Goal: Task Accomplishment & Management: Manage account settings

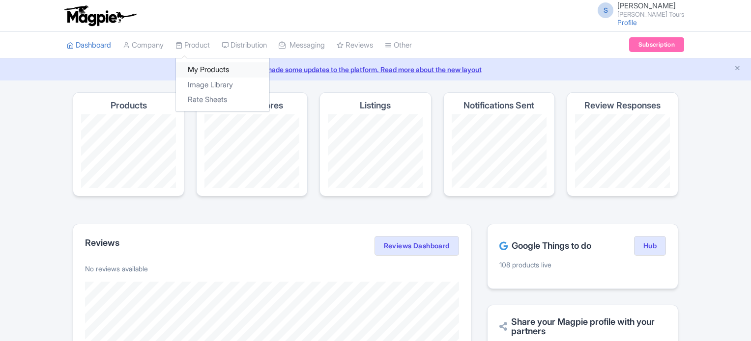
click at [202, 70] on link "My Products" at bounding box center [222, 69] width 93 height 15
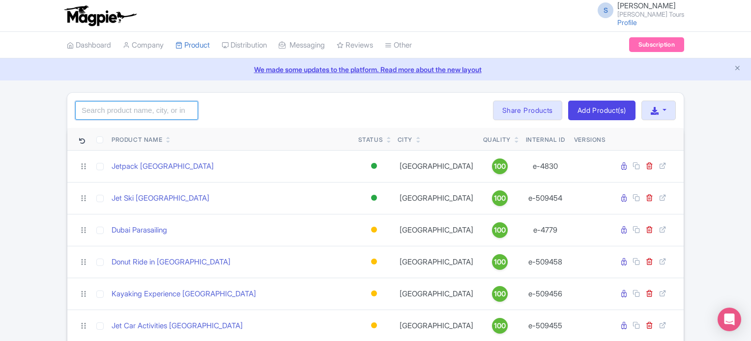
click at [169, 110] on input "search" at bounding box center [136, 110] width 123 height 19
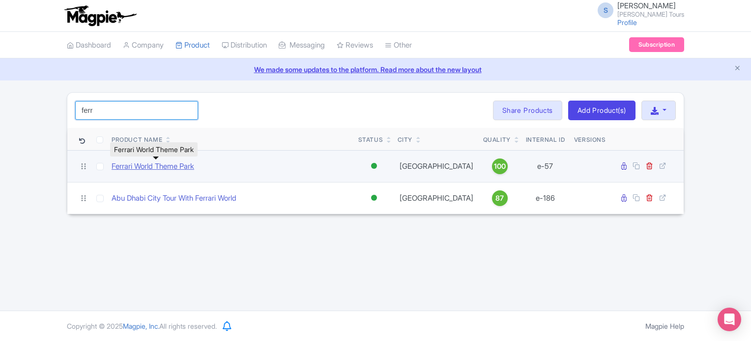
type input "ferr"
click at [177, 166] on link "Ferrari World Theme Park" at bounding box center [153, 166] width 83 height 11
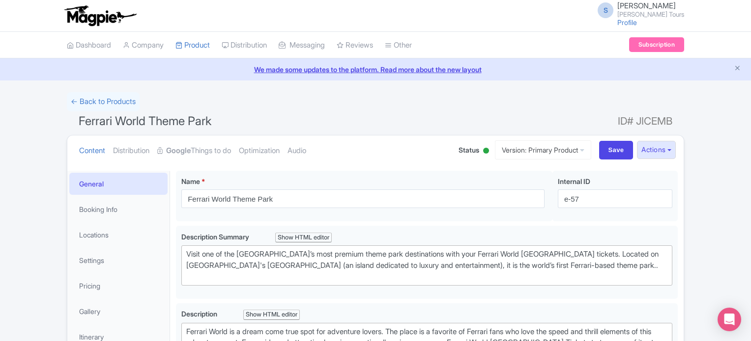
type trix-editor "<div>Ferrari World is a dream come true spot for adventure lovers. The place is…"
click at [227, 152] on link "Google Things to do" at bounding box center [194, 151] width 74 height 31
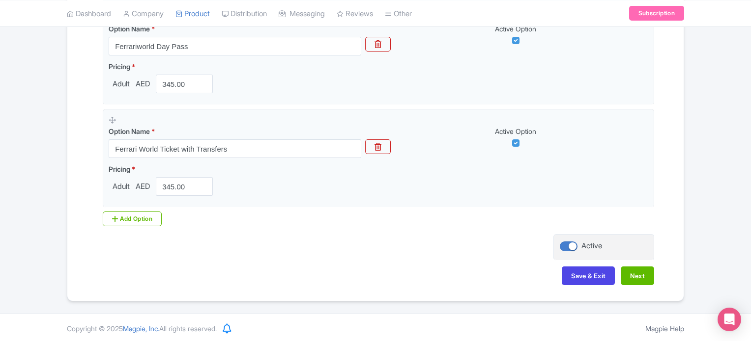
scroll to position [147, 0]
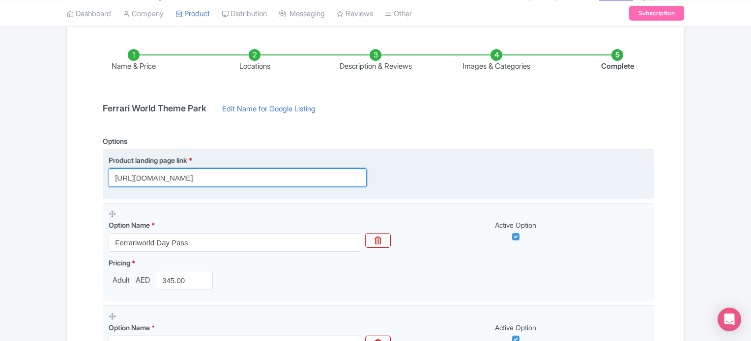
click at [258, 175] on input "https://dubai.raynatours.com/ferrari-worlds-combo-deals" at bounding box center [238, 178] width 258 height 19
paste input "-combo-offer"
type input "https://dubai.raynatours.com/ferrari-world-combo-offers"
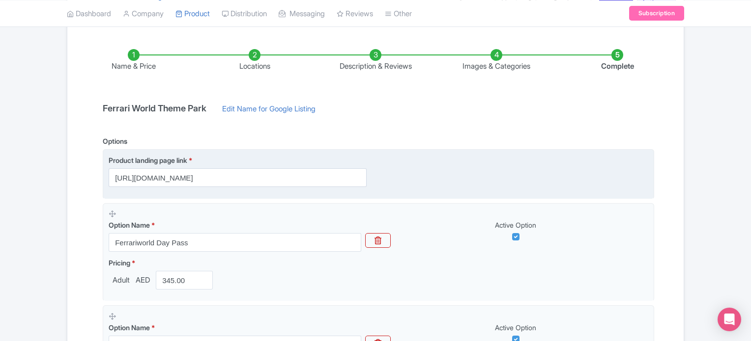
click at [457, 178] on div "Product landing page link * https://dubai.raynatours.com/ferrari-world-combo-of…" at bounding box center [378, 171] width 539 height 32
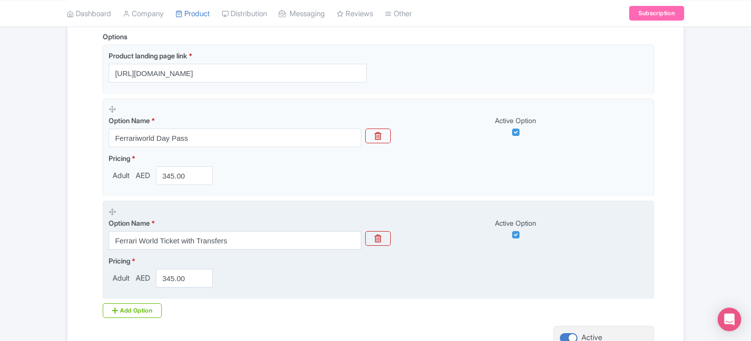
scroll to position [246, 0]
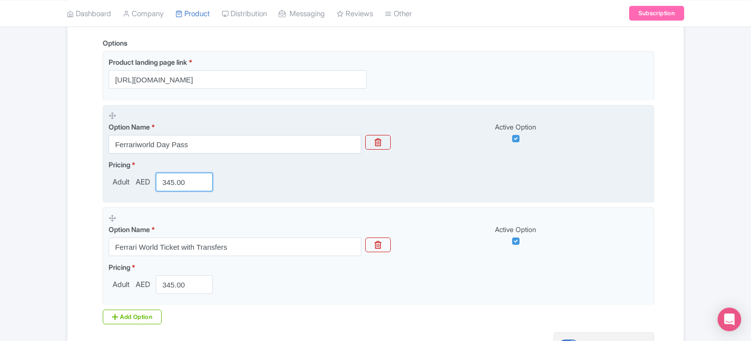
click at [171, 180] on input "345.00" at bounding box center [184, 182] width 57 height 19
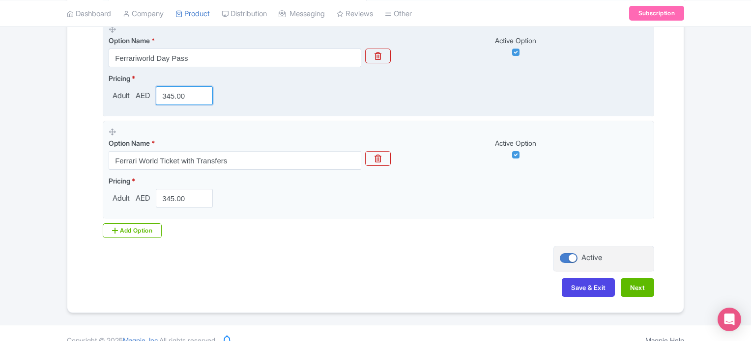
scroll to position [344, 0]
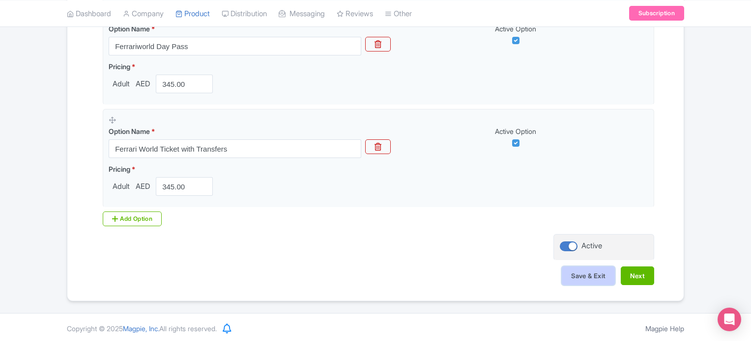
click at [594, 274] on button "Save & Exit" at bounding box center [588, 276] width 53 height 19
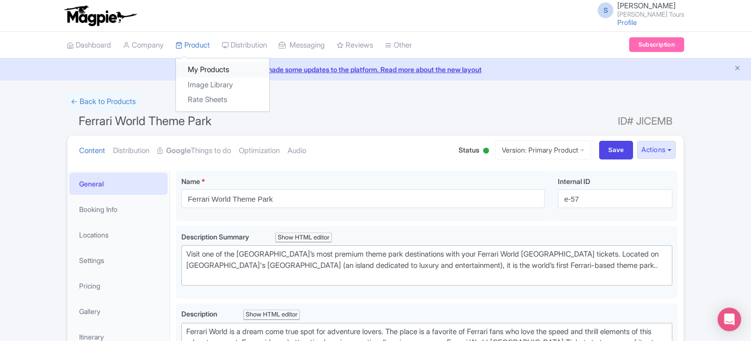
click at [204, 72] on link "My Products" at bounding box center [222, 69] width 93 height 15
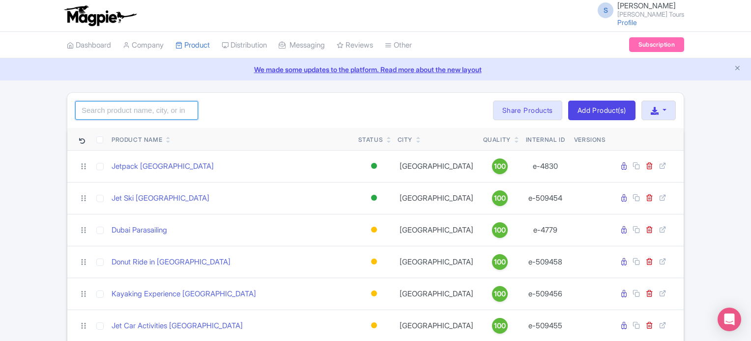
click at [141, 112] on input "search" at bounding box center [136, 110] width 123 height 19
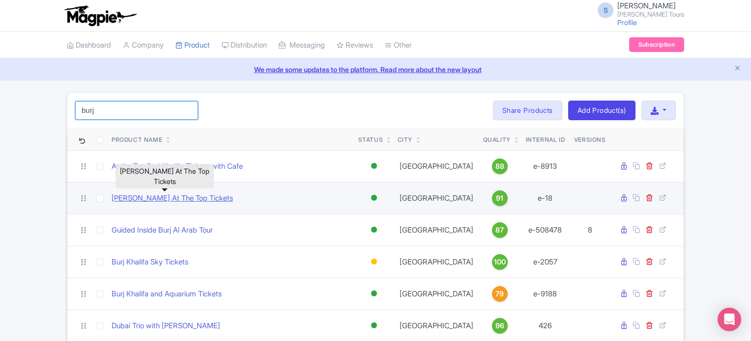
type input "burj"
click at [198, 198] on link "[PERSON_NAME] At The Top Tickets" at bounding box center [172, 198] width 121 height 11
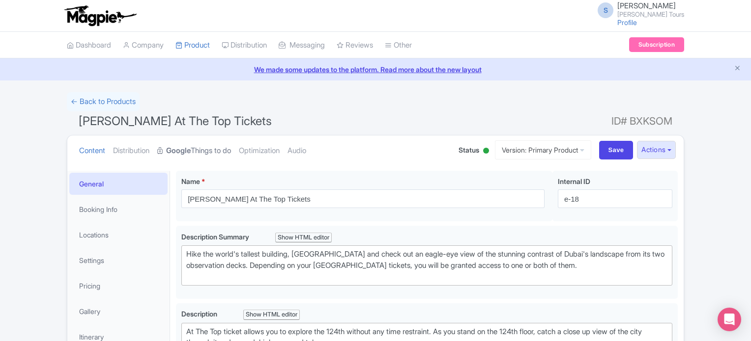
click at [213, 151] on link "Google Things to do" at bounding box center [194, 151] width 74 height 31
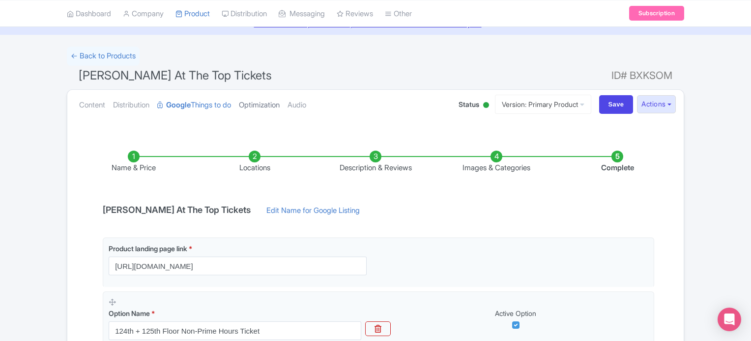
scroll to position [98, 0]
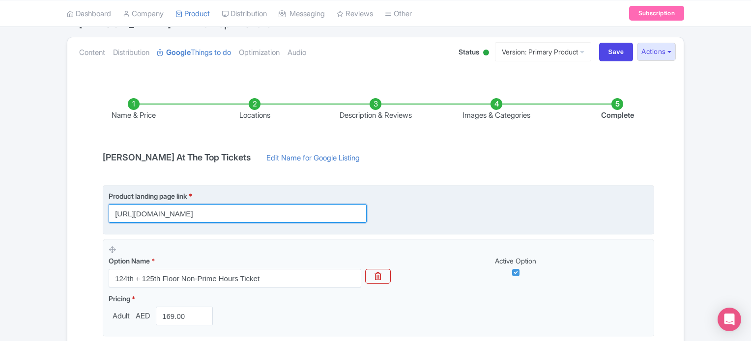
click at [302, 210] on input "https://www.raynatours.com/dubai/burj-khalifa-tickets/burj-khalifa-at-the-top-t…" at bounding box center [238, 213] width 258 height 19
paste input "dubai.raynatours.com/burj-khalifa-combo-offers"
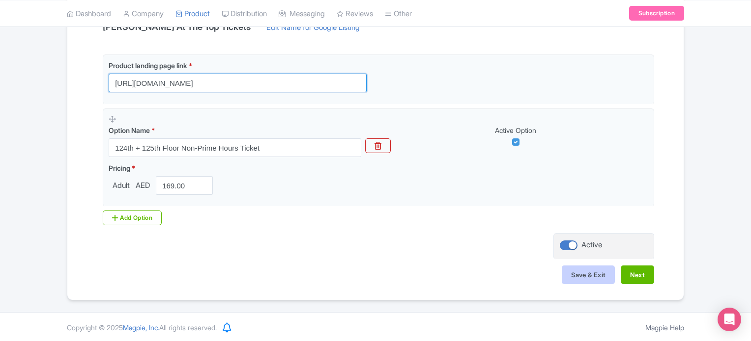
type input "https://dubai.raynatours.com/burj-khalifa-combo-offers"
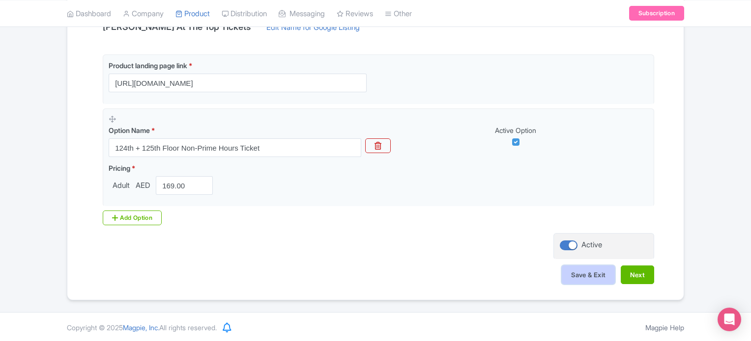
click at [574, 276] on button "Save & Exit" at bounding box center [588, 275] width 53 height 19
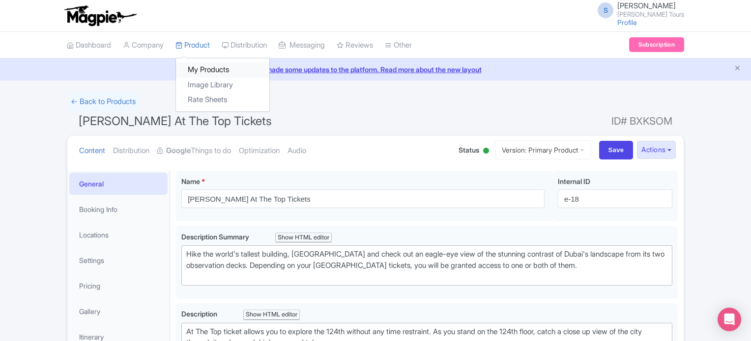
click at [206, 70] on link "My Products" at bounding box center [222, 69] width 93 height 15
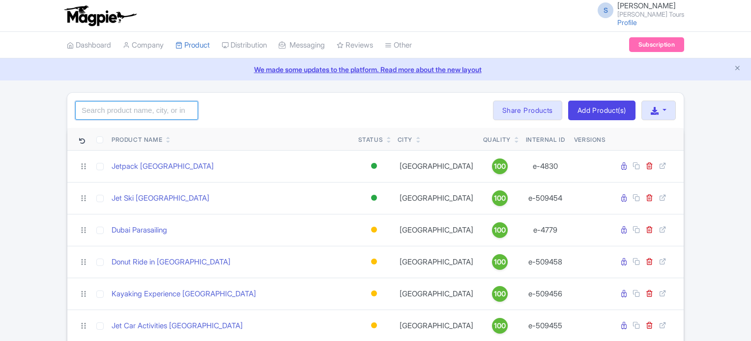
click at [147, 112] on input "search" at bounding box center [136, 110] width 123 height 19
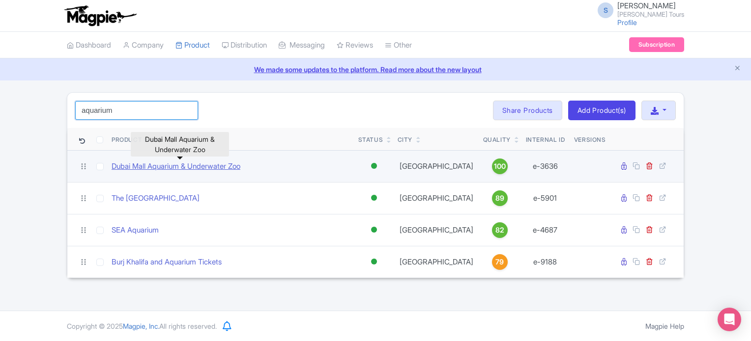
type input "aquarium"
click at [203, 167] on link "Dubai Mall Aquarium & Underwater Zoo" at bounding box center [176, 166] width 129 height 11
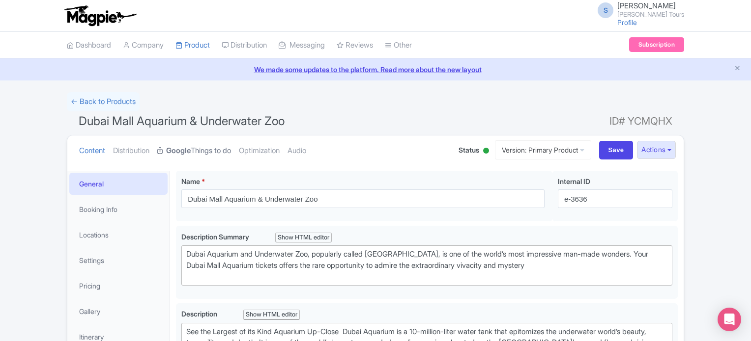
click at [201, 154] on link "Google Things to do" at bounding box center [194, 151] width 74 height 31
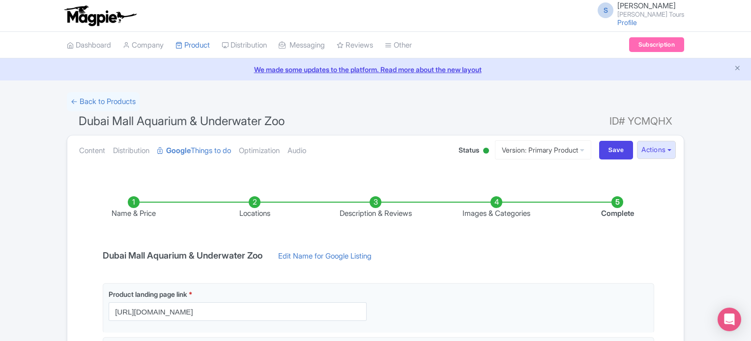
scroll to position [197, 0]
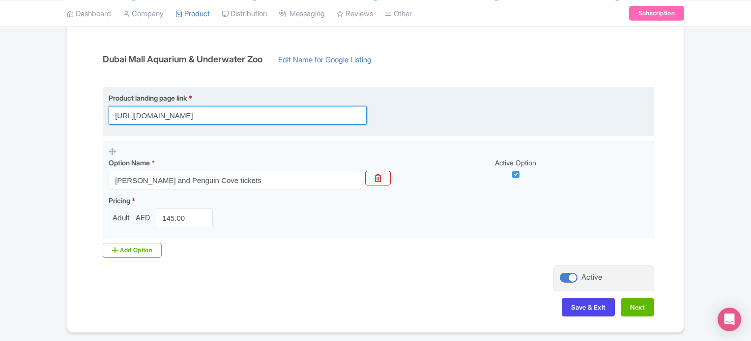
click at [311, 113] on input "https://www.raynatours.com/dubai/theme-parks/dubai-aquarium-and-underwater-zoo-…" at bounding box center [238, 115] width 258 height 19
paste input "dubai.raynatours.com/dauz-combo-offers"
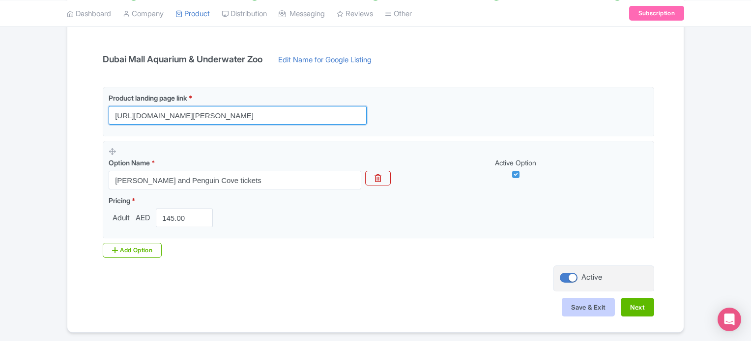
type input "[URL][DOMAIN_NAME][PERSON_NAME]"
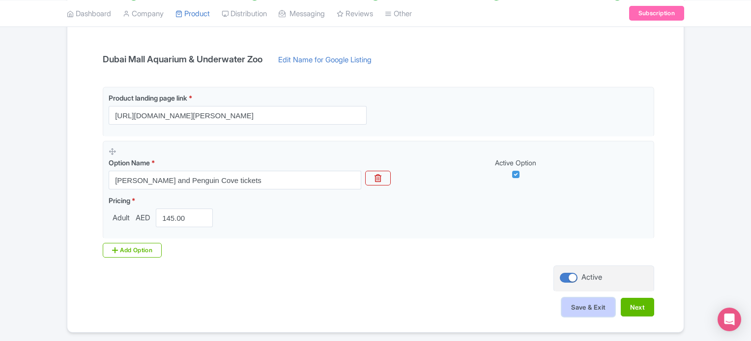
click at [586, 309] on button "Save & Exit" at bounding box center [588, 307] width 53 height 19
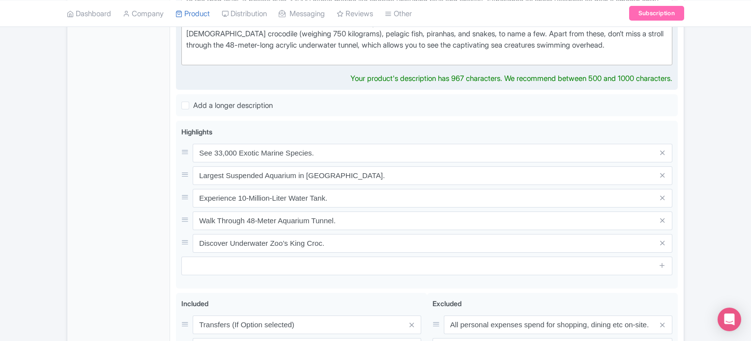
scroll to position [491, 0]
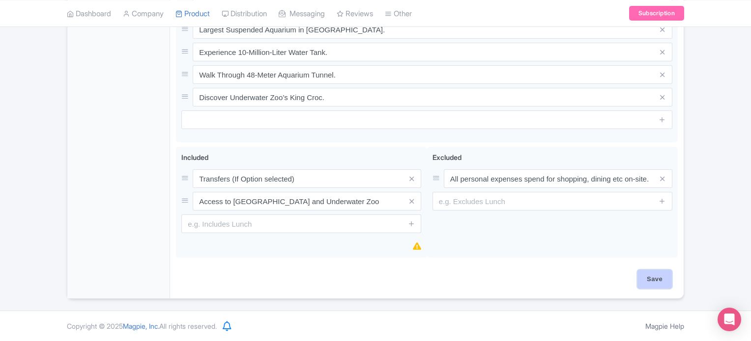
click at [651, 296] on div "Save" at bounding box center [427, 284] width 502 height 28
click at [654, 284] on input "Save" at bounding box center [654, 279] width 34 height 19
type input "Saving..."
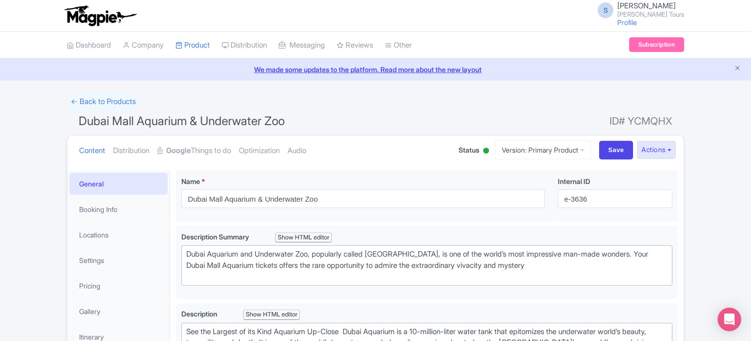
scroll to position [170, 0]
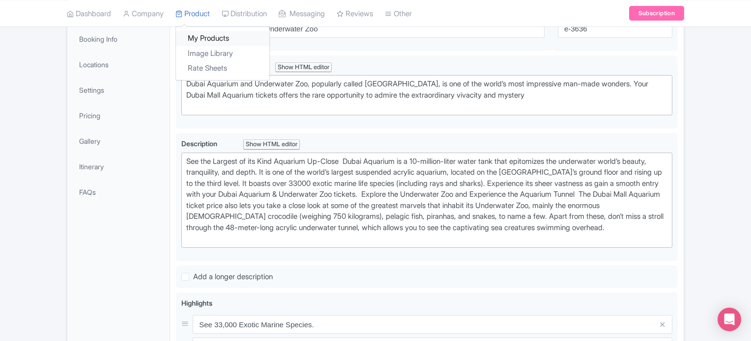
click at [203, 35] on link "My Products" at bounding box center [222, 38] width 93 height 15
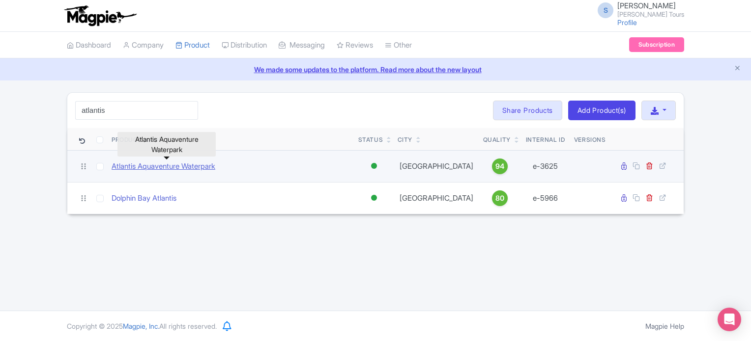
type input "atlantis"
click at [171, 166] on link "Atlantis Aquaventure Waterpark" at bounding box center [164, 166] width 104 height 11
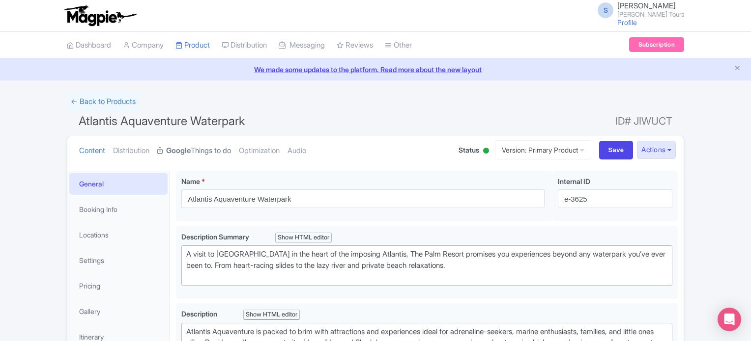
click at [204, 149] on link "Google Things to do" at bounding box center [194, 151] width 74 height 31
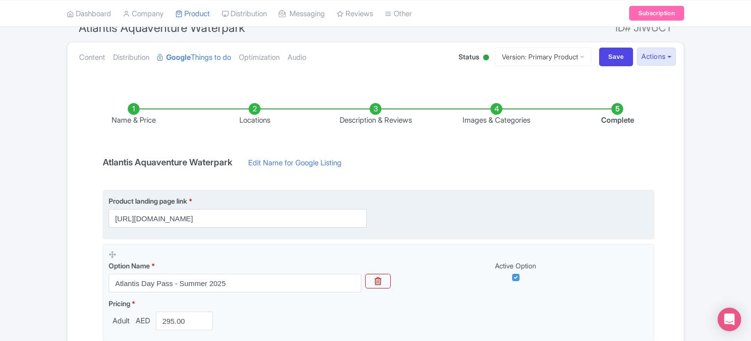
scroll to position [197, 0]
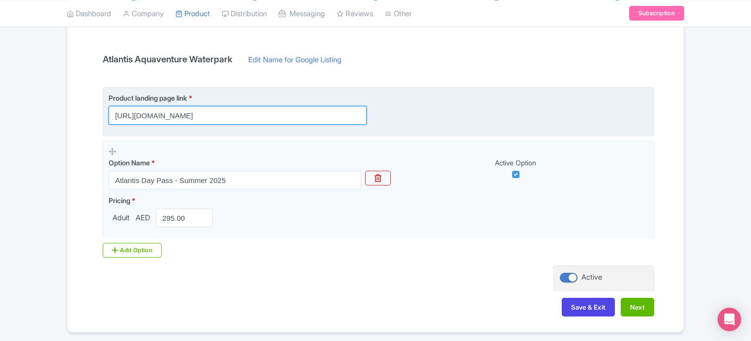
click at [292, 117] on input "[URL][DOMAIN_NAME]" at bounding box center [238, 115] width 258 height 19
paste input "[DOMAIN_NAME][URL]"
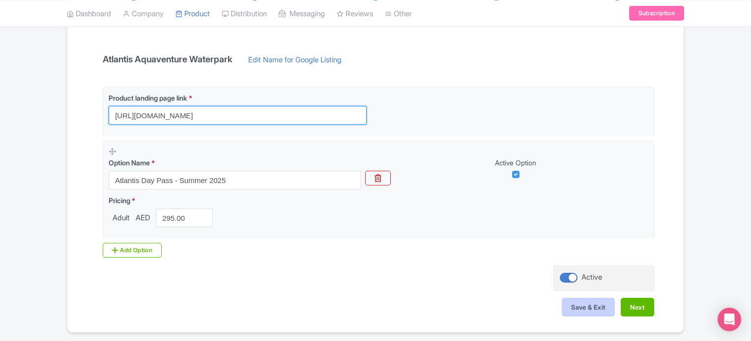
type input "[URL][DOMAIN_NAME]"
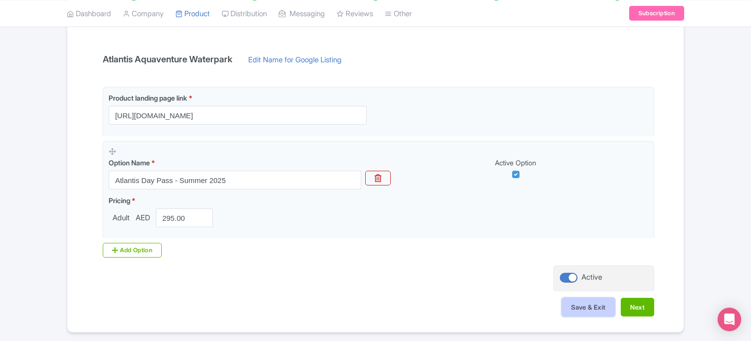
click at [591, 307] on button "Save & Exit" at bounding box center [588, 307] width 53 height 19
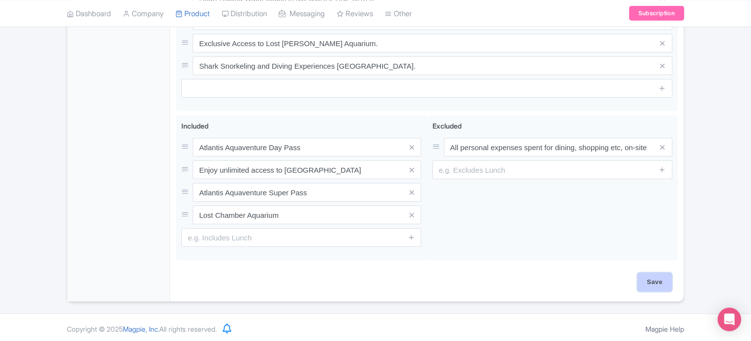
scroll to position [509, 0]
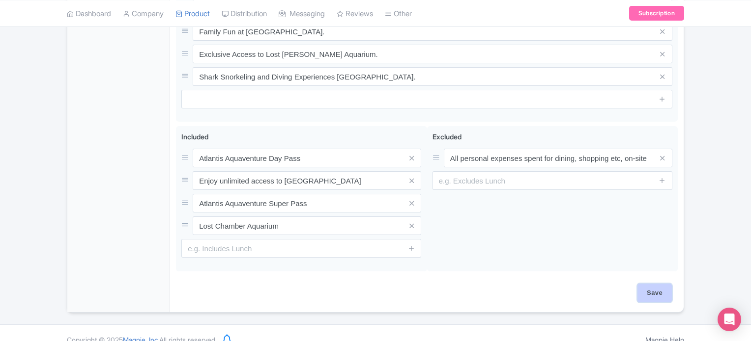
click at [658, 284] on input "Save" at bounding box center [654, 293] width 34 height 19
type input "Saving..."
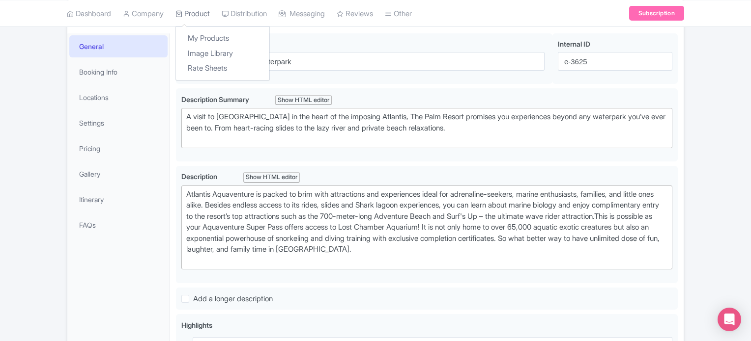
scroll to position [72, 0]
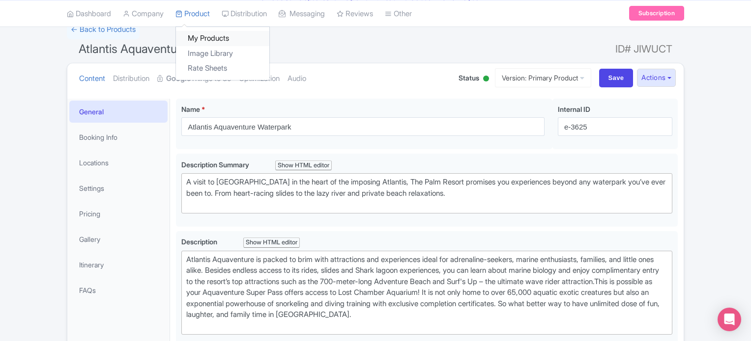
click at [206, 40] on link "My Products" at bounding box center [222, 38] width 93 height 15
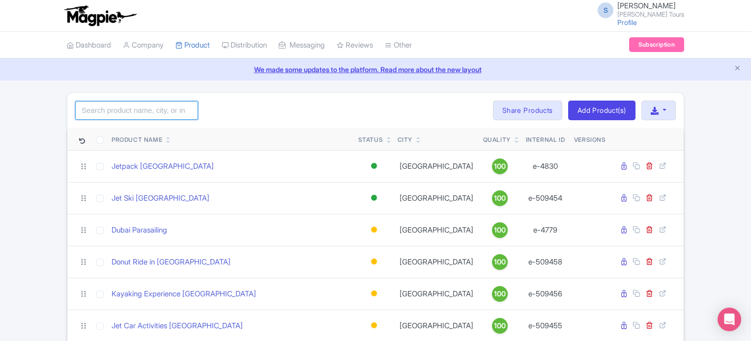
click at [162, 109] on input "search" at bounding box center [136, 110] width 123 height 19
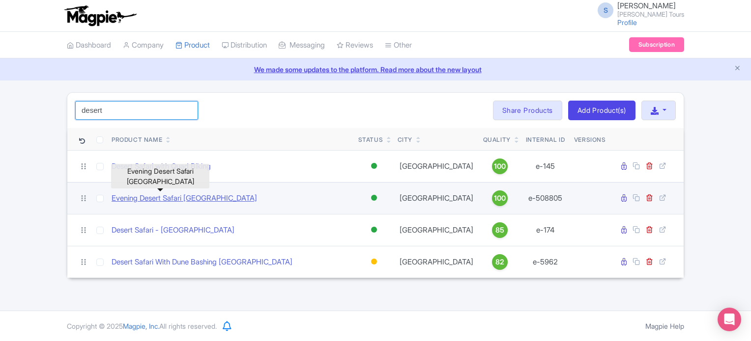
type input "desert"
click at [185, 196] on link "Evening Desert Safari [GEOGRAPHIC_DATA]" at bounding box center [184, 198] width 145 height 11
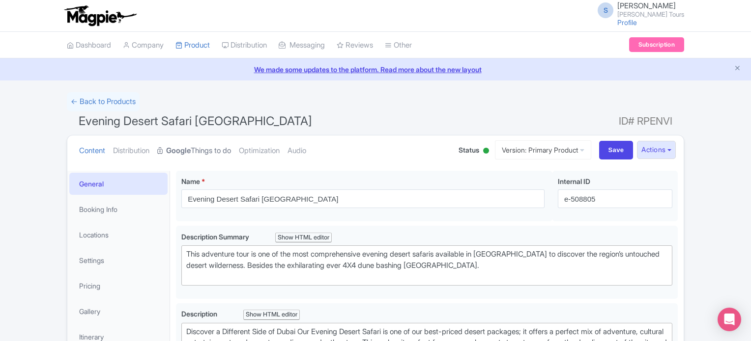
click at [189, 149] on strong "Google" at bounding box center [178, 150] width 25 height 11
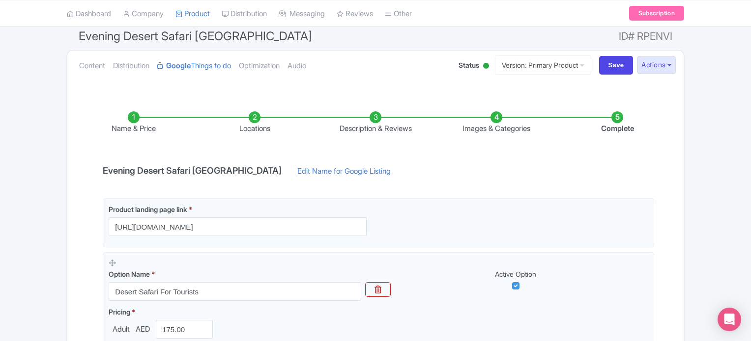
scroll to position [197, 0]
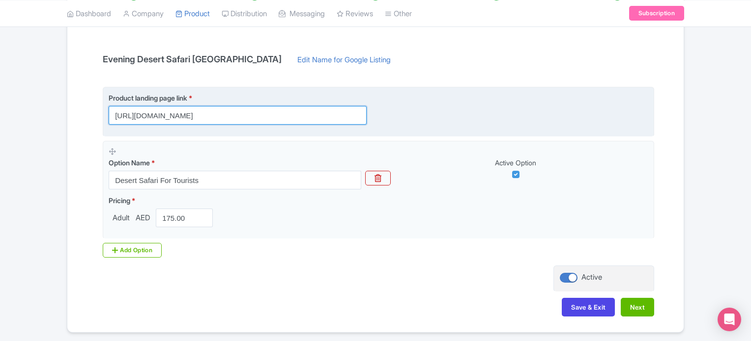
click at [312, 114] on input "https://www.raynatours.com/dubai/desert-safari-tours/evening-desert-safari-e-50…" at bounding box center [238, 115] width 258 height 19
paste input "dubai.raynatours.com/ferrari-world-combo-offers https://dubai.raynatours.com/bu…"
type input "https://dubai.raynatours.com/ferrari-world-combo-offers https://dubai.raynatour…"
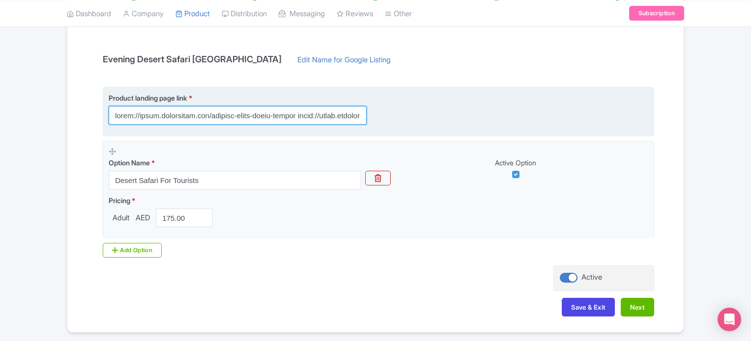
scroll to position [0, 3541]
click at [312, 114] on input "text" at bounding box center [238, 115] width 258 height 19
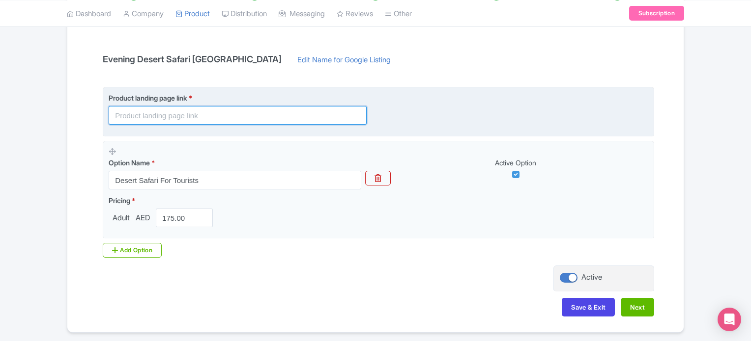
paste input "https://dubai.raynatours.com/desert-safari-combo-offers"
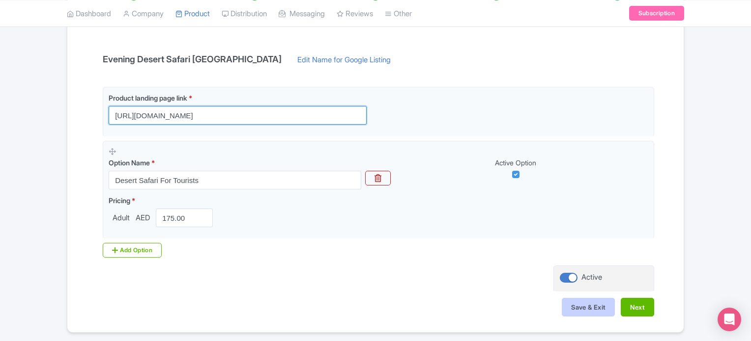
type input "https://dubai.raynatours.com/desert-safari-combo-offers"
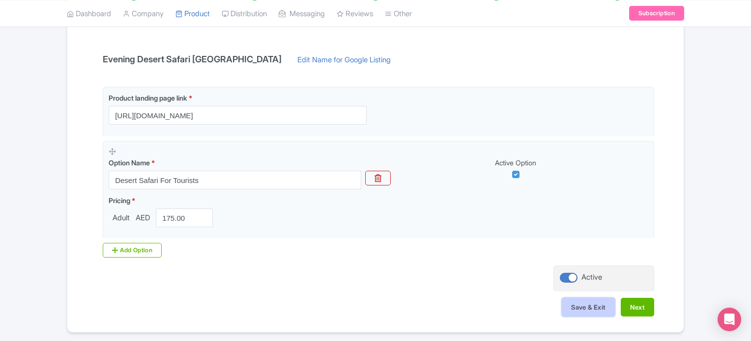
click at [591, 308] on button "Save & Exit" at bounding box center [588, 307] width 53 height 19
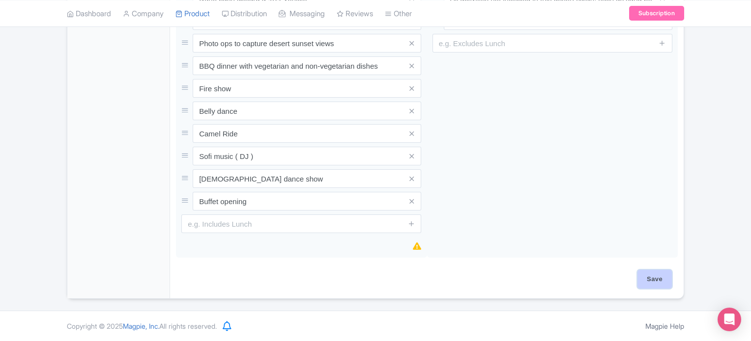
click at [654, 282] on input "Save" at bounding box center [654, 279] width 34 height 19
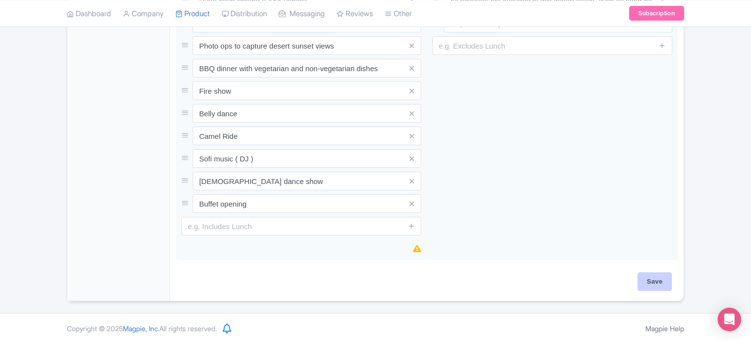
type input "Saving..."
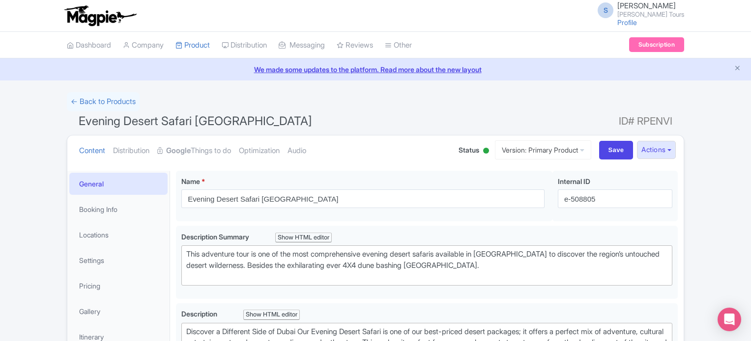
scroll to position [170, 0]
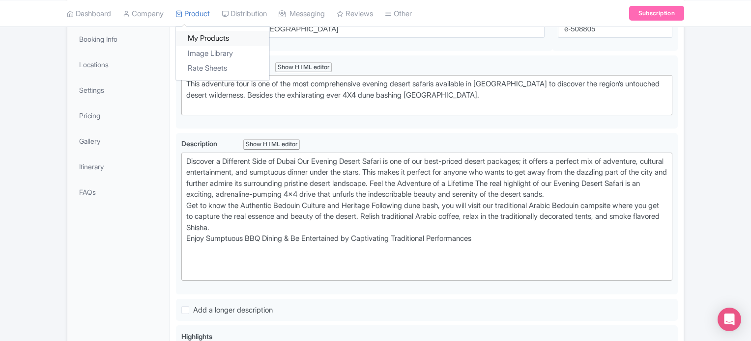
click at [204, 35] on link "My Products" at bounding box center [222, 38] width 93 height 15
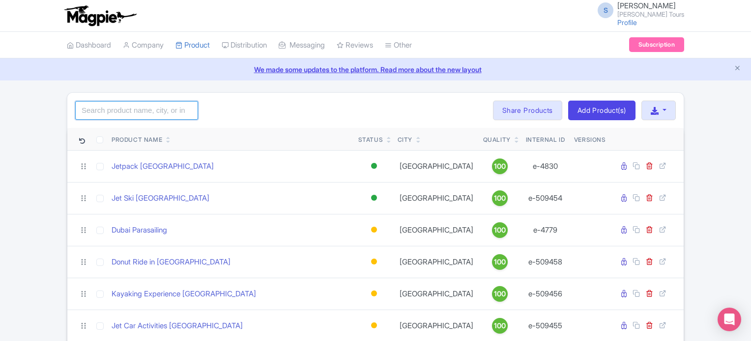
click at [141, 105] on input "search" at bounding box center [136, 110] width 123 height 19
click at [131, 113] on input "aya" at bounding box center [136, 110] width 123 height 19
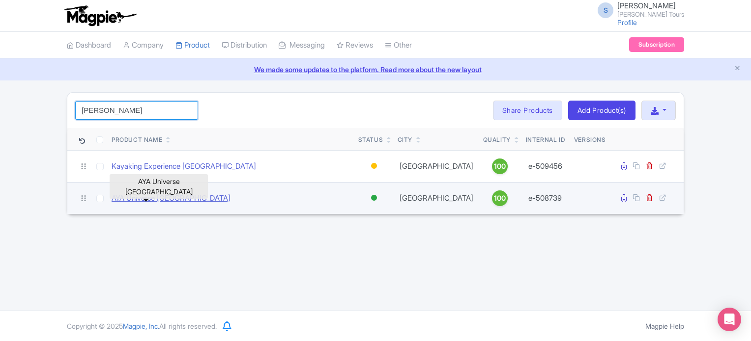
type input "AYA"
click at [157, 198] on link "AYA Universe [GEOGRAPHIC_DATA]" at bounding box center [171, 198] width 119 height 11
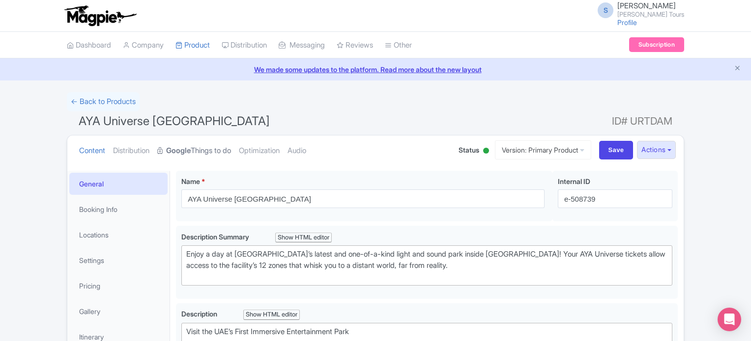
click at [201, 155] on link "Google Things to do" at bounding box center [194, 151] width 74 height 31
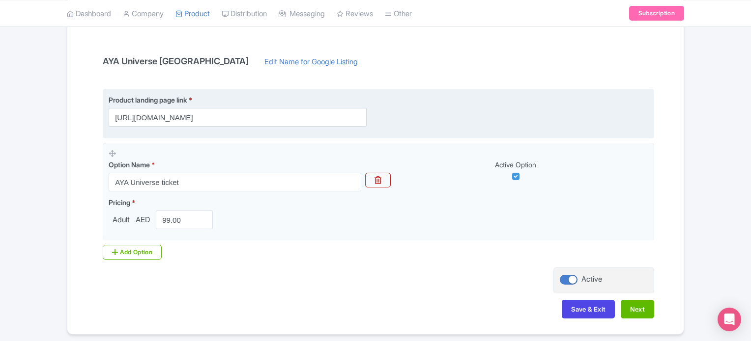
scroll to position [197, 0]
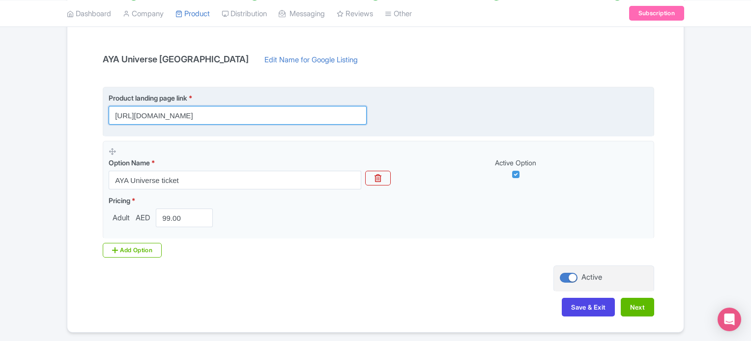
click at [271, 116] on input "https://www.raynatours.com/dubai/theme-parks/aya-universe-dubai-e-508739" at bounding box center [238, 115] width 258 height 19
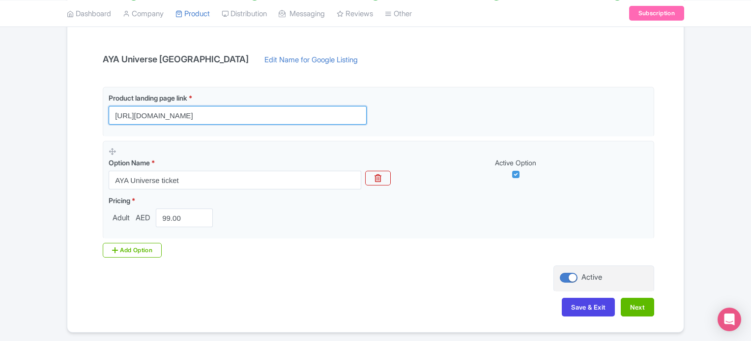
click at [271, 116] on input "https://www.raynatours.com/dubai/theme-parks/aya-universe-dubai-e-508739" at bounding box center [238, 115] width 258 height 19
paste input "dubai.raynatours.com/aya-unverse-combo-offers"
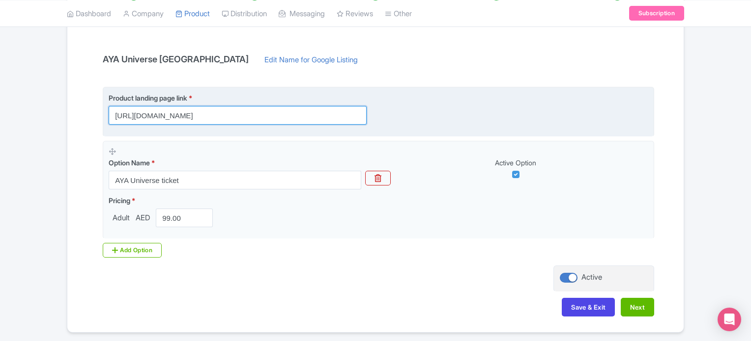
type input "[URL][DOMAIN_NAME]"
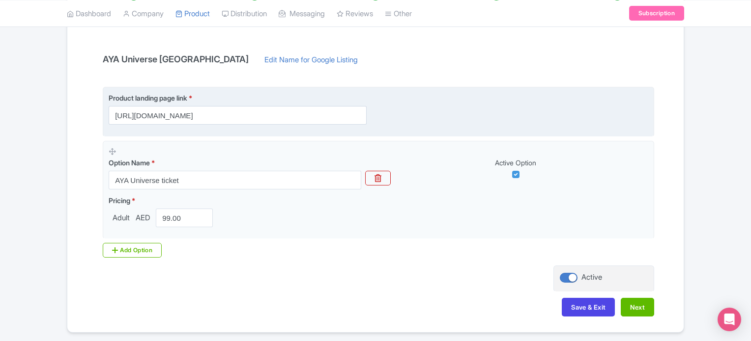
click at [428, 113] on div "Product landing page link * https://dubai.raynatours.com/aya-unverse-combo-offe…" at bounding box center [378, 109] width 539 height 32
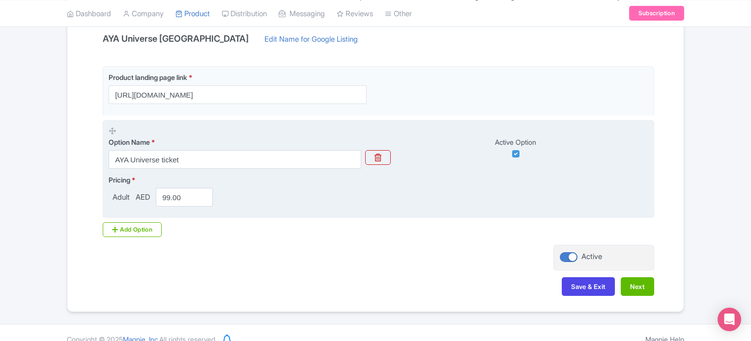
scroll to position [229, 0]
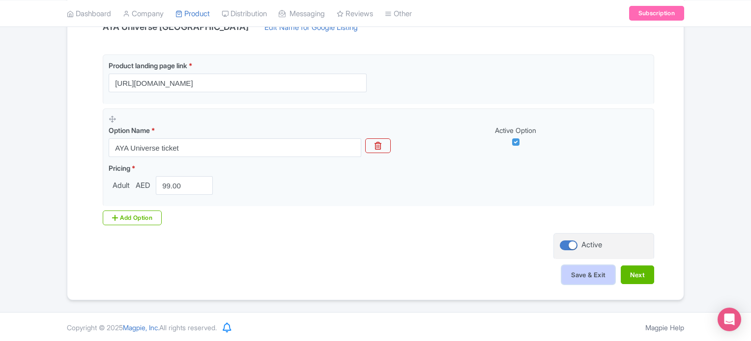
click at [592, 275] on button "Save & Exit" at bounding box center [588, 275] width 53 height 19
click at [638, 273] on button "Next" at bounding box center [637, 275] width 33 height 19
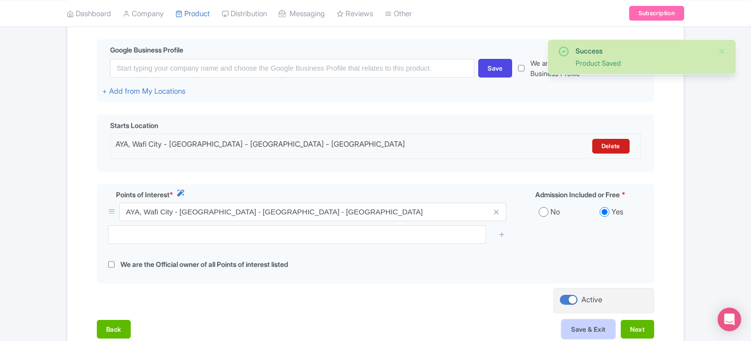
click at [591, 329] on button "Save & Exit" at bounding box center [588, 329] width 53 height 19
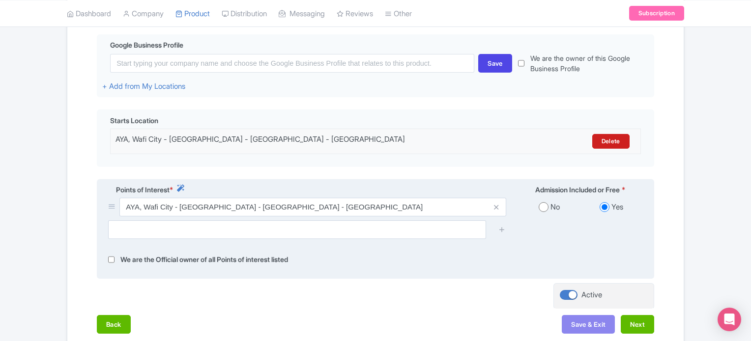
scroll to position [249, 0]
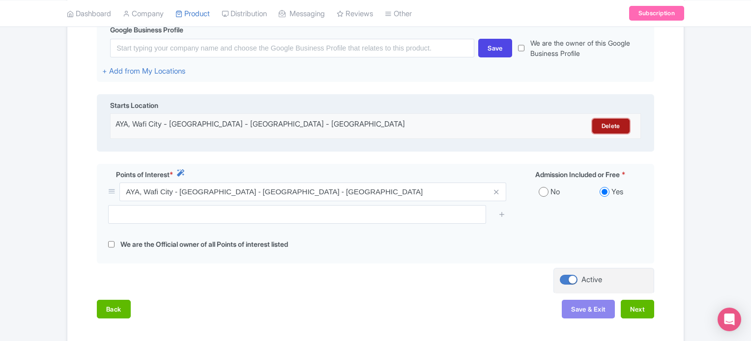
click at [612, 125] on link "Delete" at bounding box center [610, 126] width 37 height 15
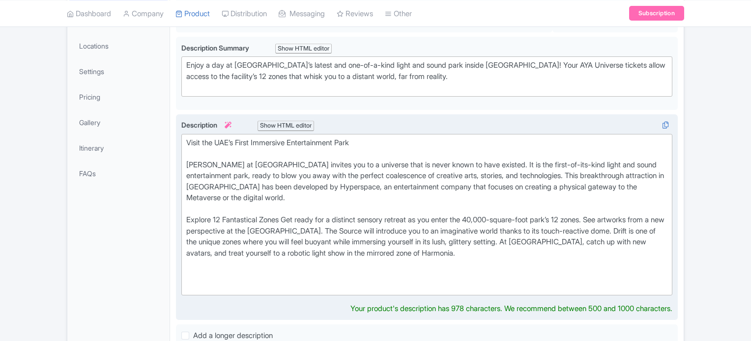
scroll to position [34, 0]
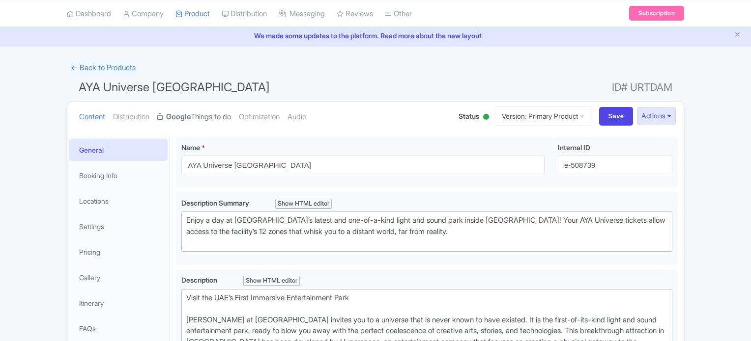
click at [203, 116] on link "Google Things to do" at bounding box center [194, 117] width 74 height 31
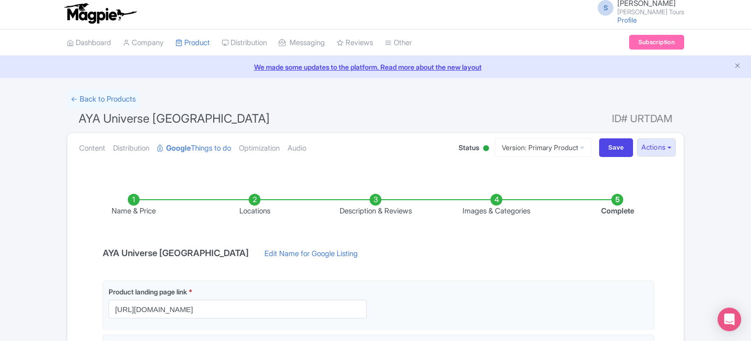
scroll to position [0, 0]
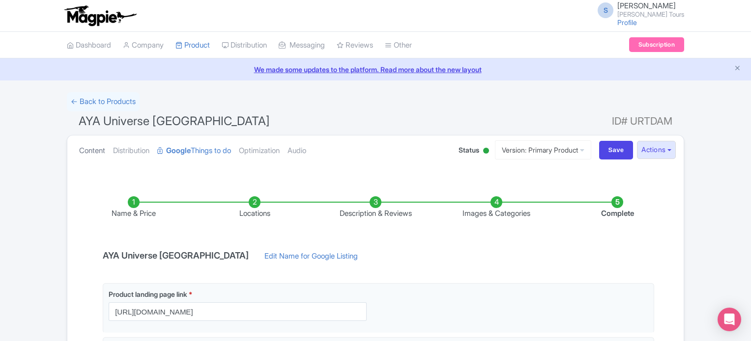
click at [96, 149] on link "Content" at bounding box center [92, 151] width 26 height 31
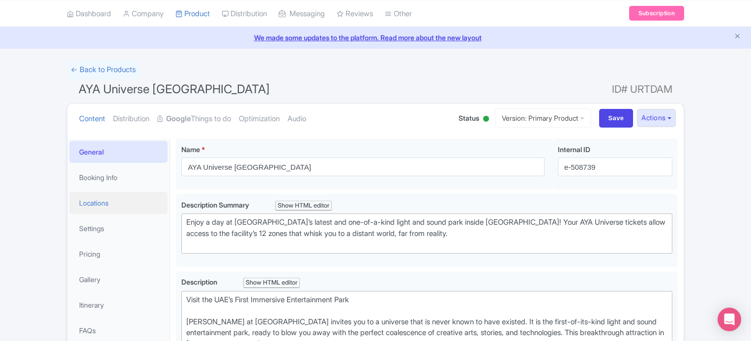
scroll to position [49, 0]
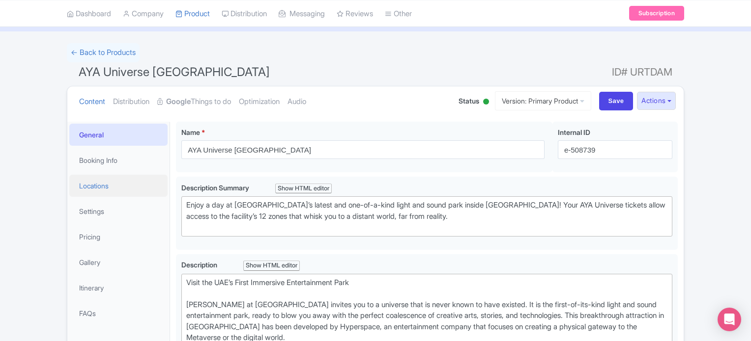
click at [105, 182] on link "Locations" at bounding box center [118, 186] width 98 height 22
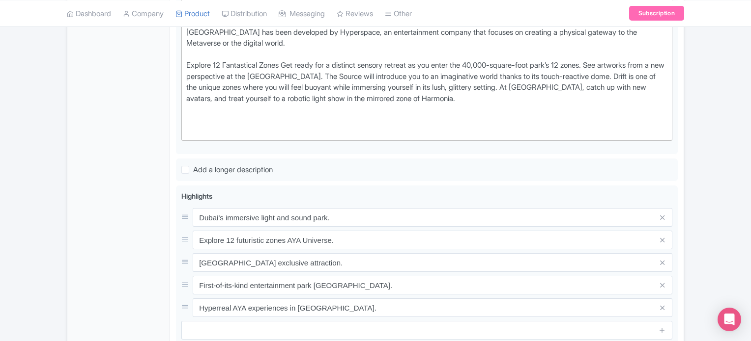
scroll to position [43, 0]
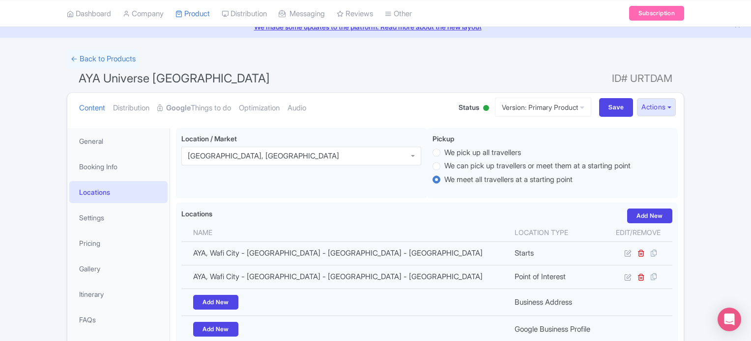
click at [109, 192] on link "Locations" at bounding box center [118, 192] width 98 height 22
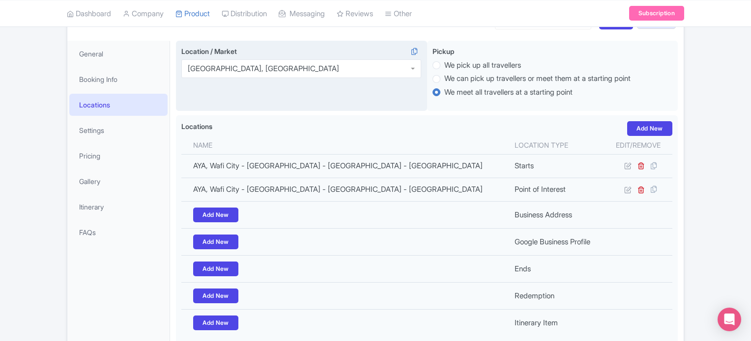
scroll to position [141, 0]
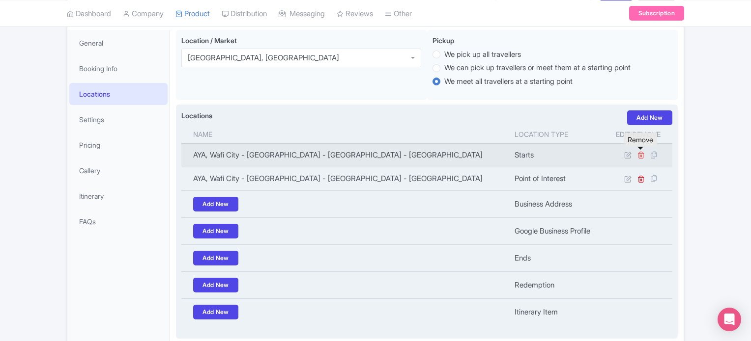
click at [639, 155] on icon at bounding box center [640, 154] width 7 height 7
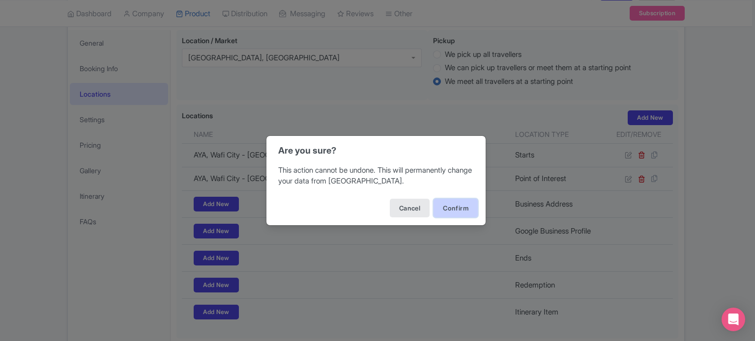
click at [454, 206] on button "Confirm" at bounding box center [455, 208] width 44 height 19
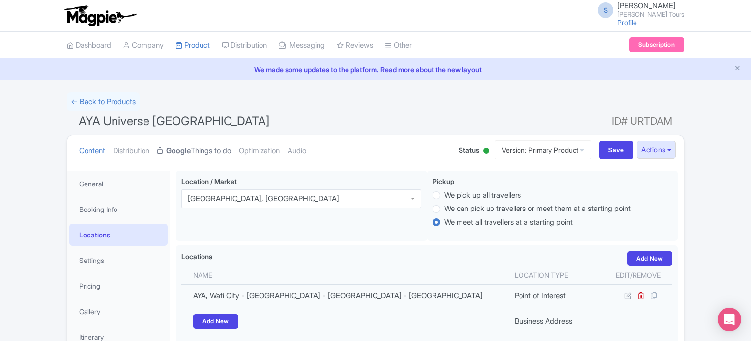
click at [216, 148] on link "Google Things to do" at bounding box center [194, 151] width 74 height 31
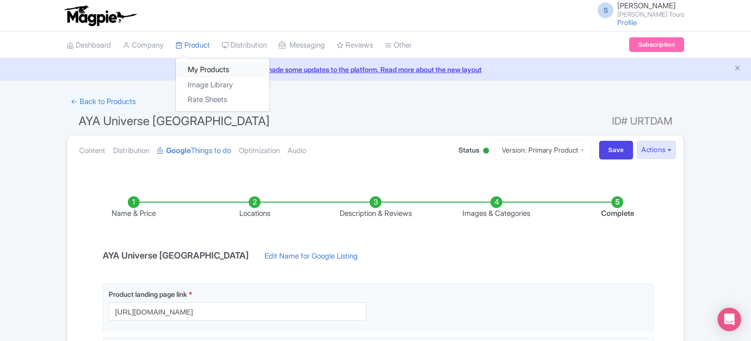
click at [200, 71] on link "My Products" at bounding box center [222, 69] width 93 height 15
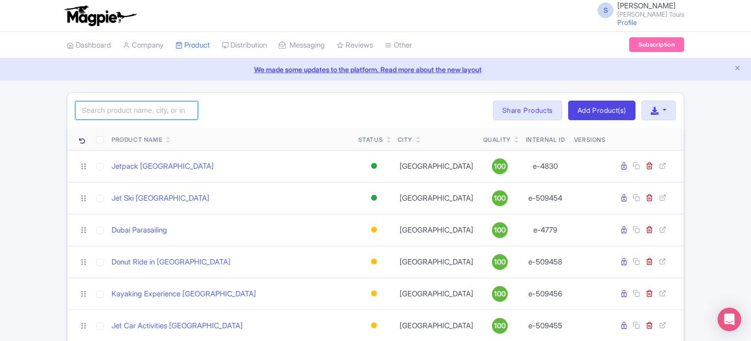
click at [160, 108] on input "search" at bounding box center [136, 110] width 123 height 19
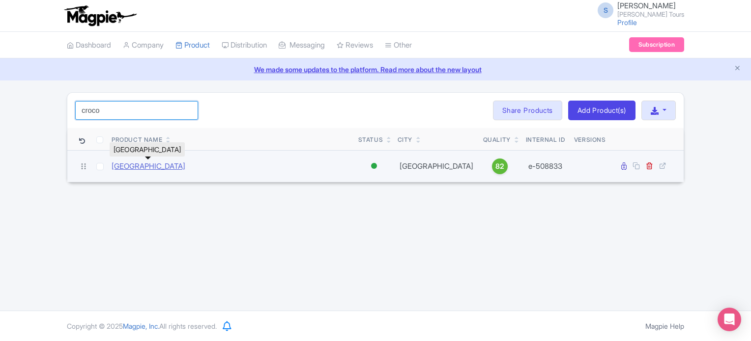
type input "croco"
click at [152, 164] on link "[GEOGRAPHIC_DATA]" at bounding box center [149, 166] width 74 height 11
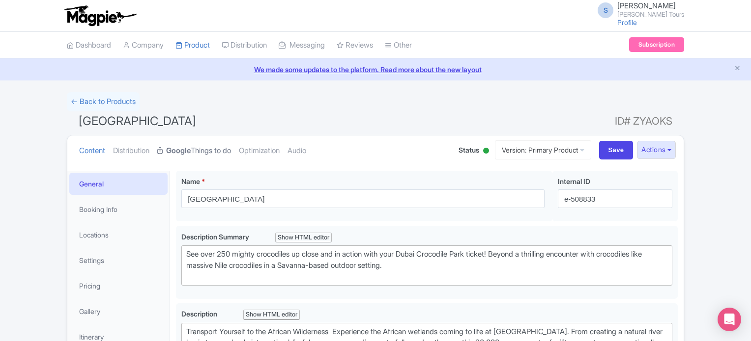
click at [204, 152] on link "Google Things to do" at bounding box center [194, 151] width 74 height 31
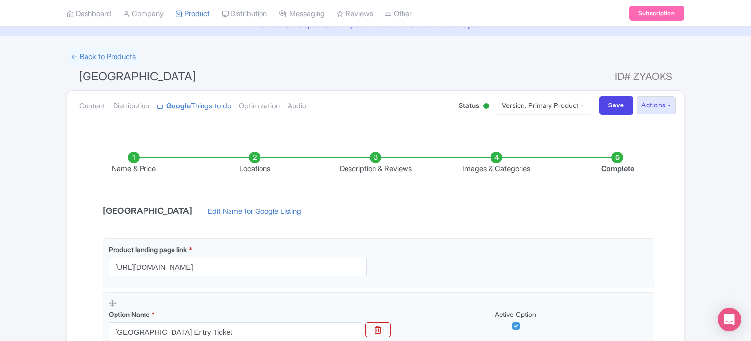
scroll to position [98, 0]
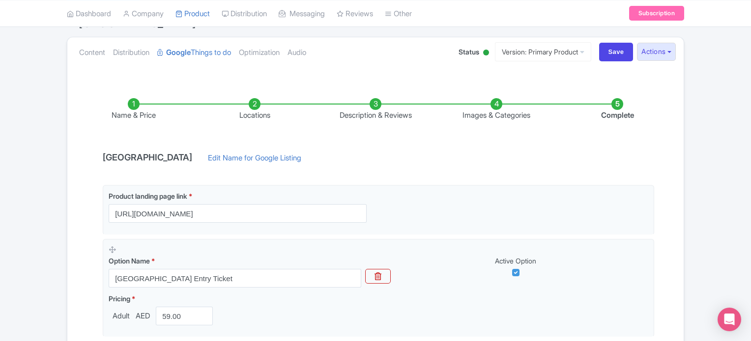
click at [316, 219] on input "https://www.raynatours.com/dubai/nature-and-wildlife/dubai-crocodile-park-e-508…" at bounding box center [238, 213] width 258 height 19
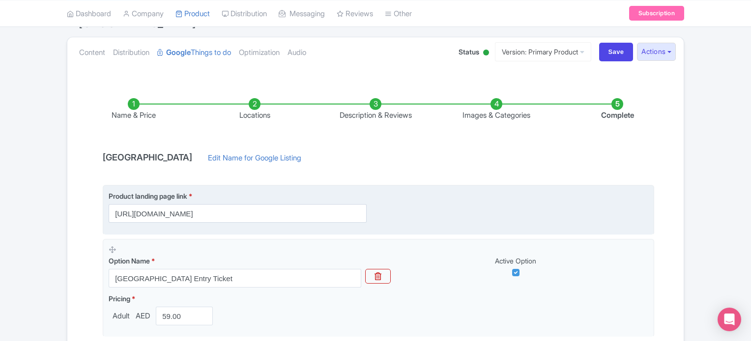
type input "[URL][DOMAIN_NAME]"
click at [446, 209] on div "Product landing page link * https://dubai.raynatours.com/crocodile-park-combo-o…" at bounding box center [378, 207] width 539 height 32
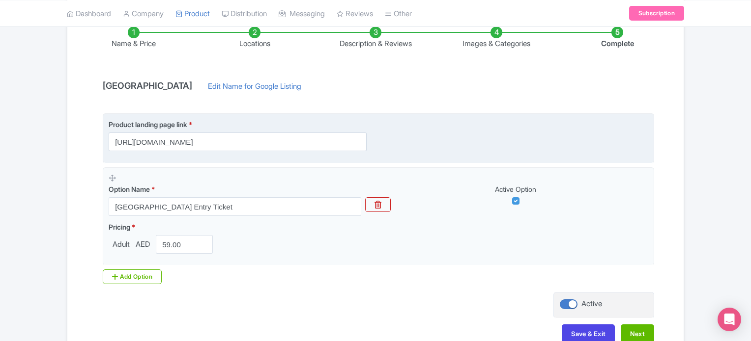
scroll to position [229, 0]
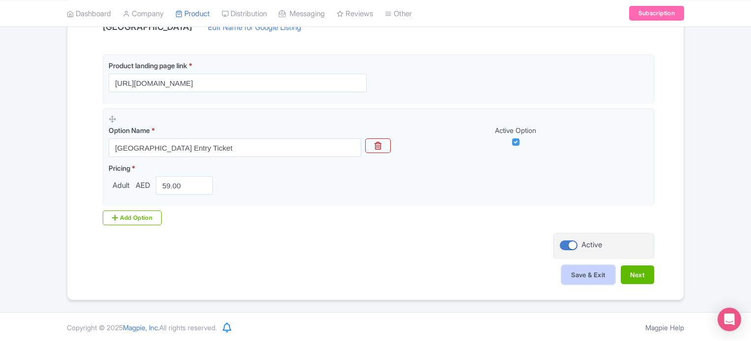
click at [578, 275] on button "Save & Exit" at bounding box center [588, 275] width 53 height 19
